Goal: Find specific page/section: Find specific page/section

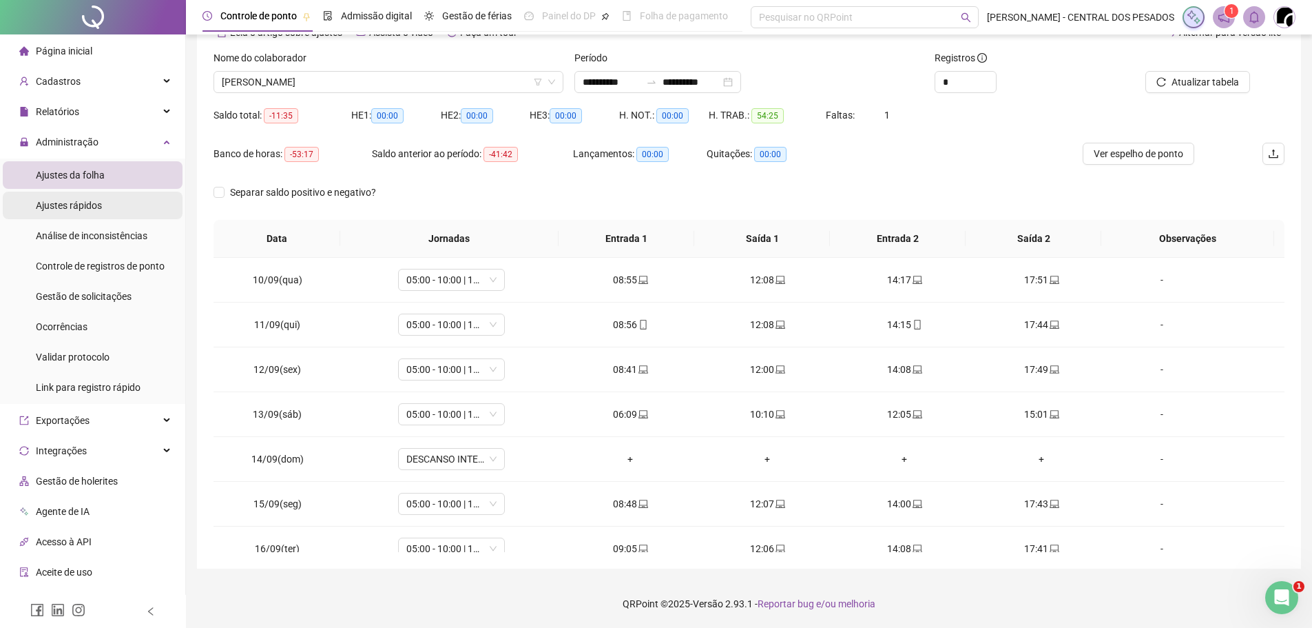
scroll to position [154, 0]
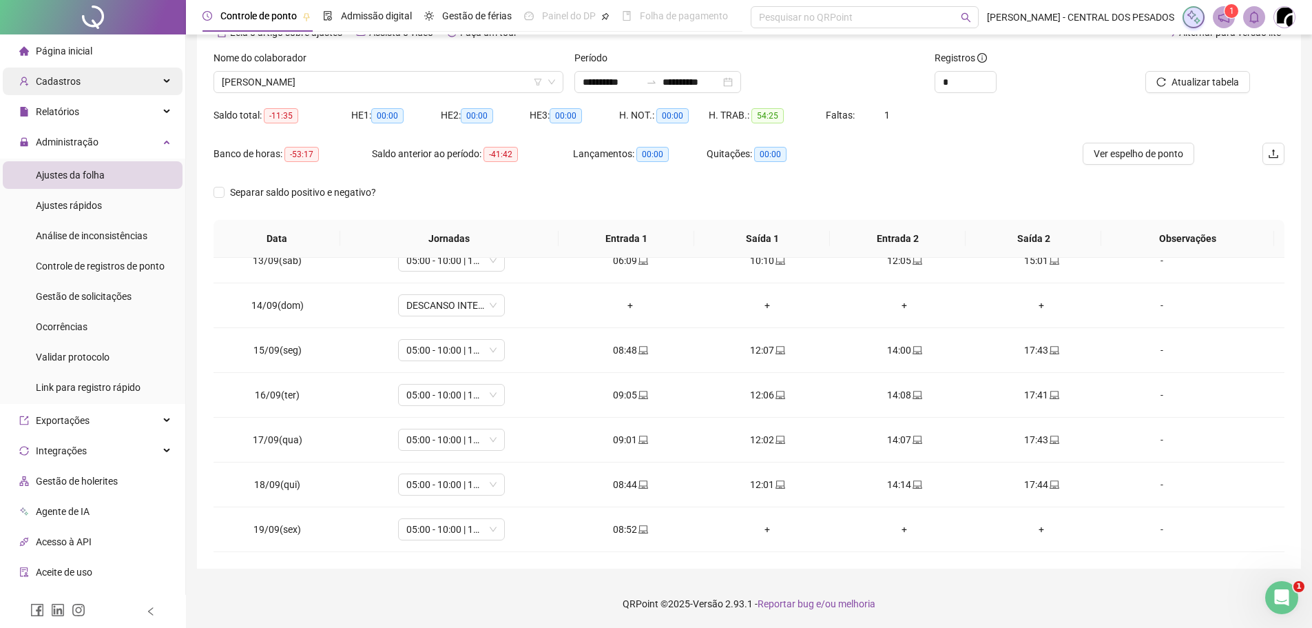
click at [96, 87] on div "Cadastros" at bounding box center [93, 82] width 180 height 28
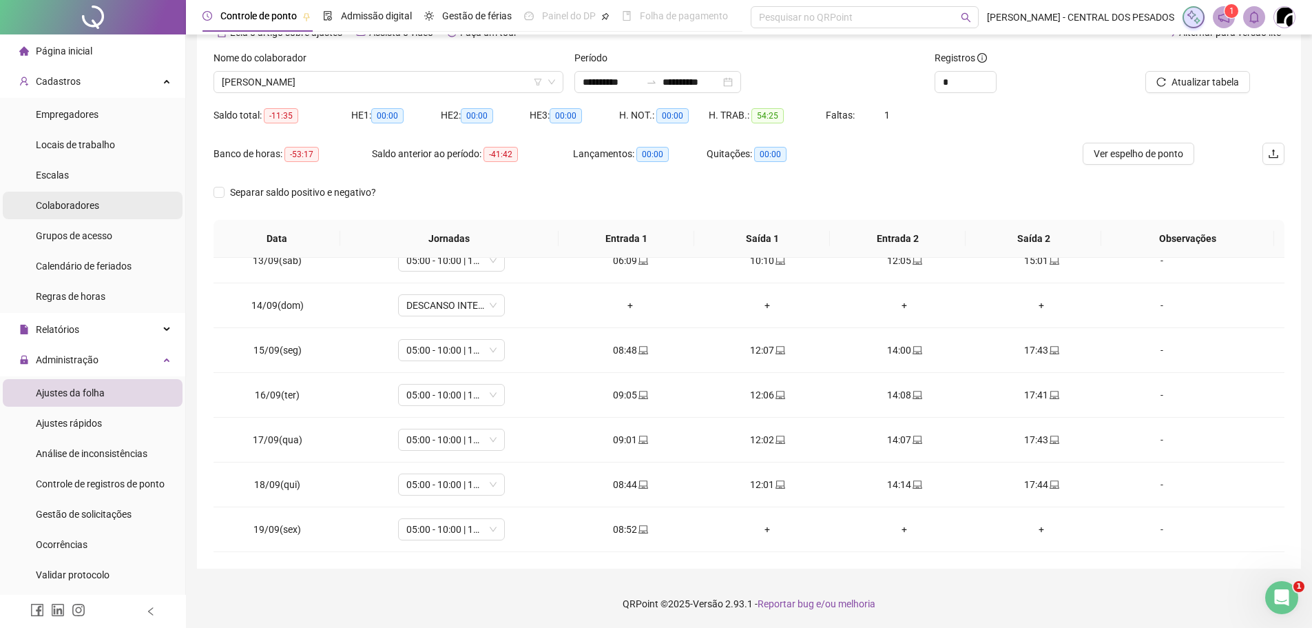
click at [82, 207] on span "Colaboradores" at bounding box center [67, 205] width 63 height 11
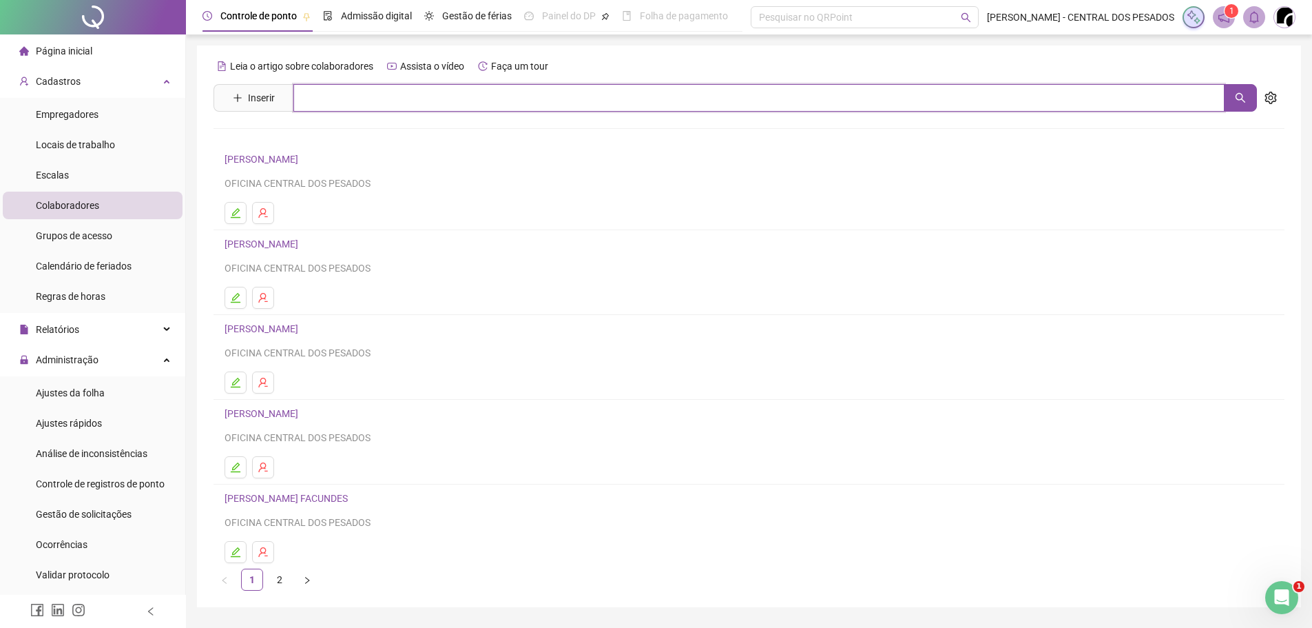
click at [319, 105] on input "text" at bounding box center [758, 98] width 931 height 28
click at [1281, 101] on div "Leia o artigo sobre colaboradores Assista o vídeo Faça um tour Inserir *** Nenh…" at bounding box center [749, 325] width 1104 height 561
click at [1274, 102] on icon "setting" at bounding box center [1271, 98] width 12 height 12
click at [1208, 131] on span "Exibir inativos" at bounding box center [1203, 128] width 70 height 15
click at [360, 99] on input "***" at bounding box center [758, 98] width 931 height 28
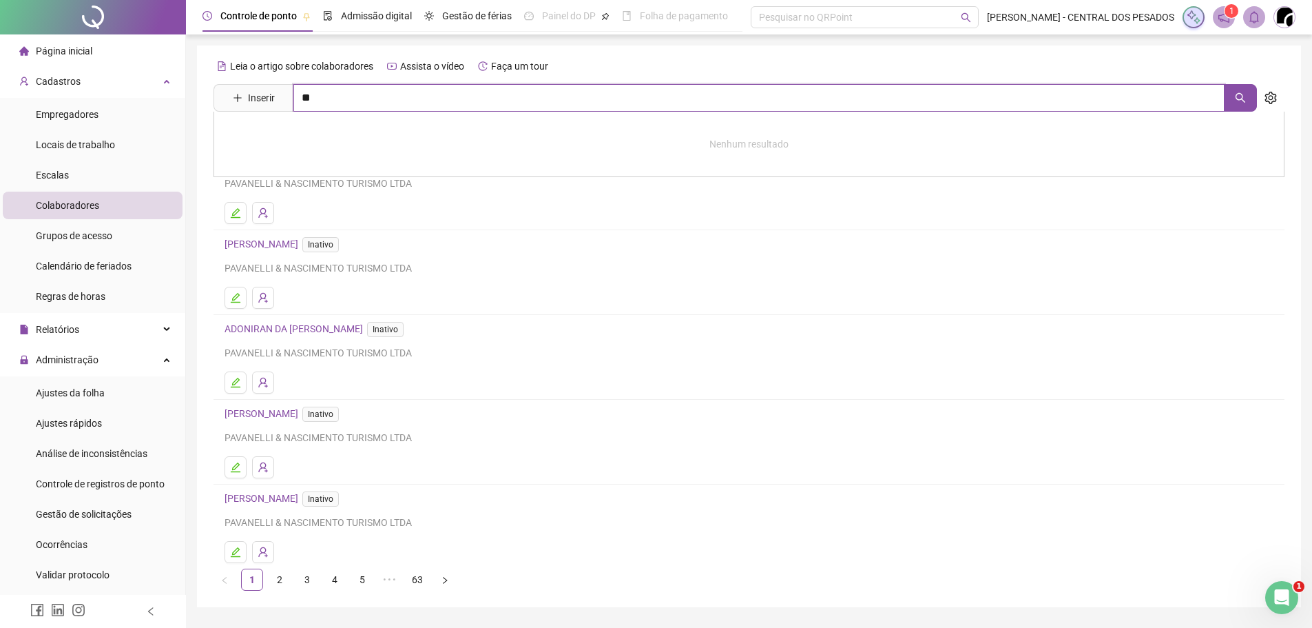
type input "*"
click at [278, 581] on link "2" at bounding box center [279, 579] width 21 height 21
click at [307, 581] on link "3" at bounding box center [307, 579] width 21 height 21
click at [271, 579] on link "2" at bounding box center [279, 579] width 21 height 21
